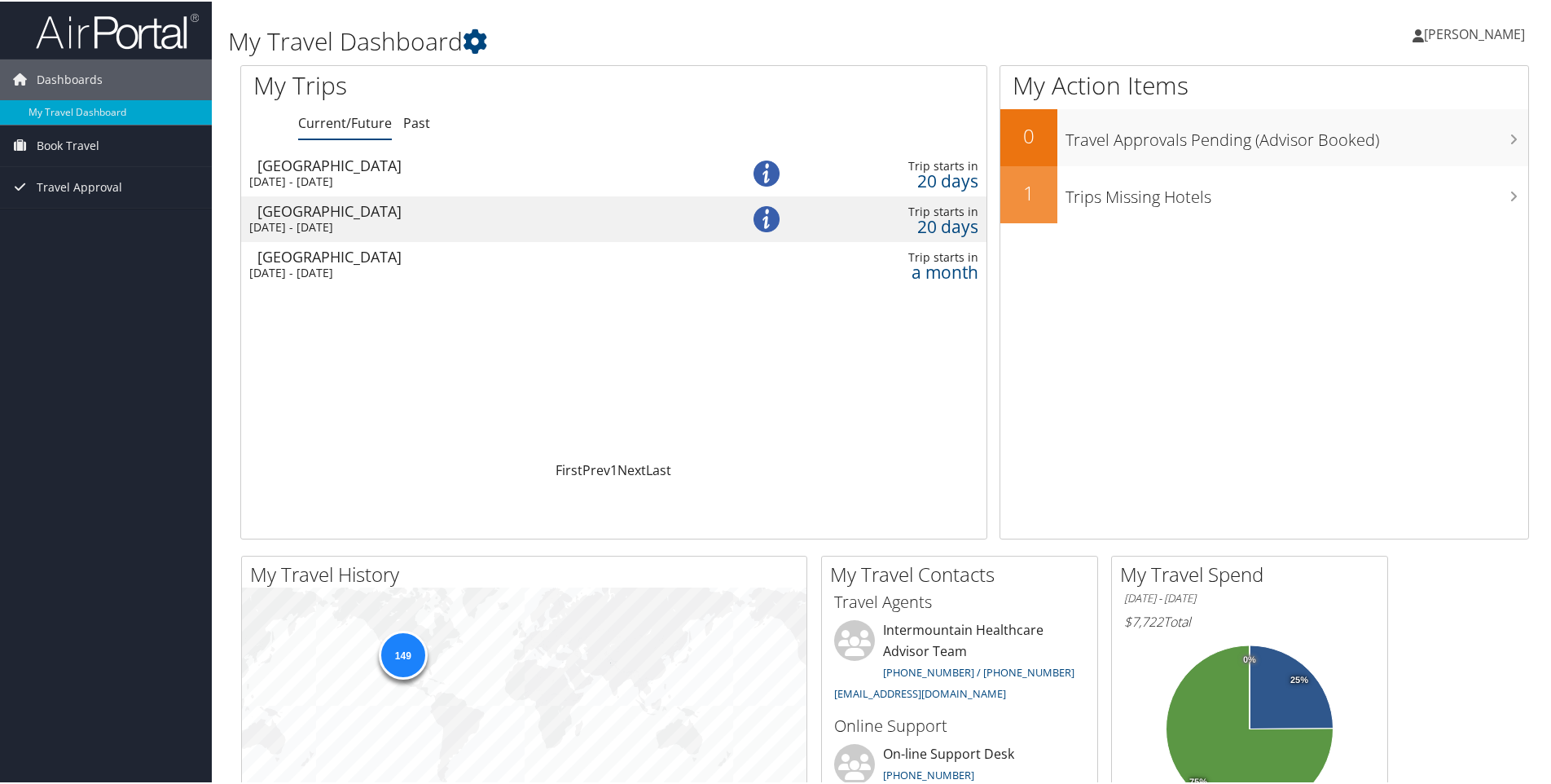
click at [516, 261] on div "[GEOGRAPHIC_DATA]" at bounding box center [482, 255] width 450 height 15
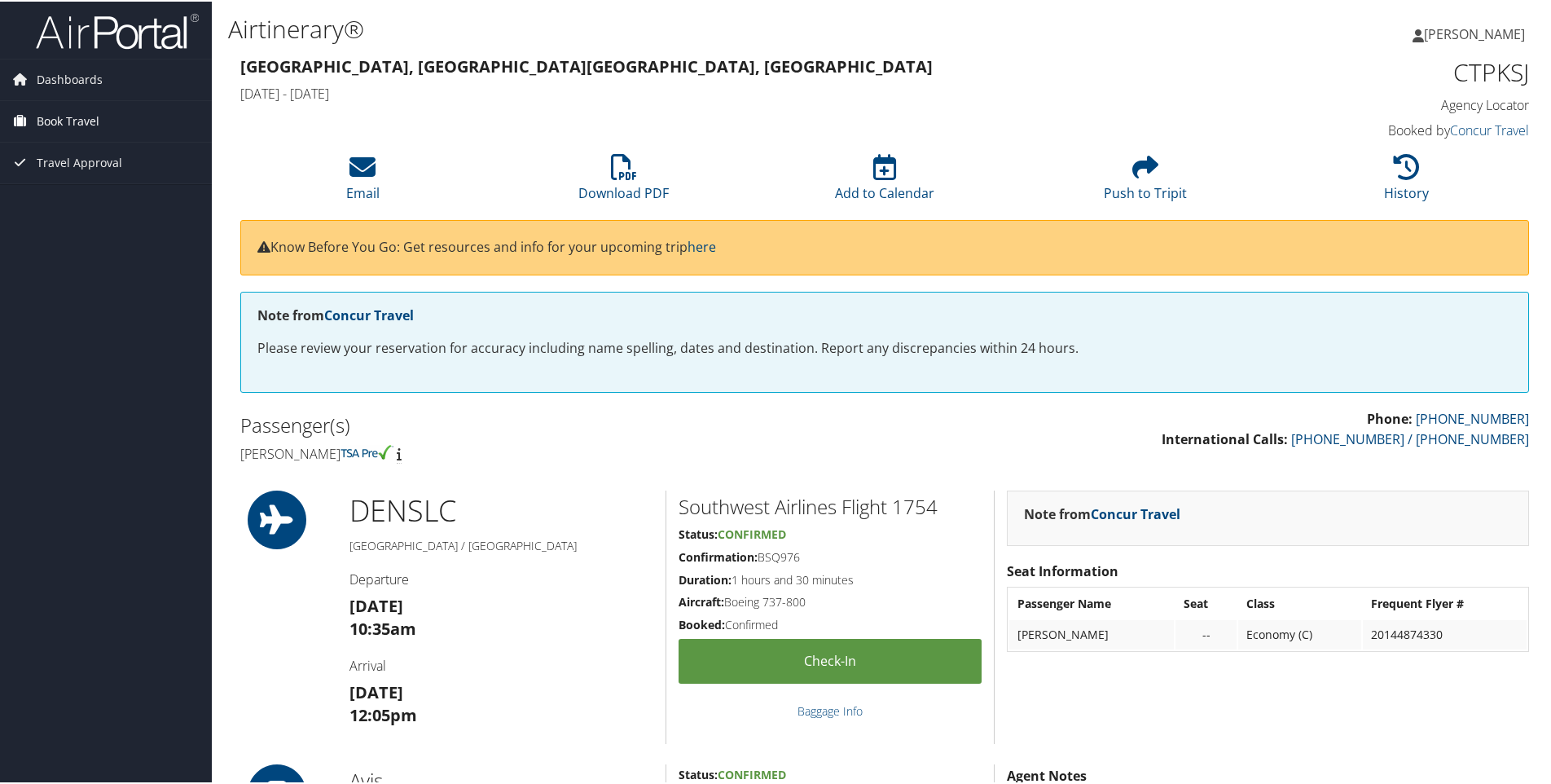
click at [100, 112] on link "Book Travel" at bounding box center [106, 119] width 212 height 41
click at [103, 178] on link "Book/Manage Online Trips" at bounding box center [106, 177] width 212 height 24
